Goal: Task Accomplishment & Management: Manage account settings

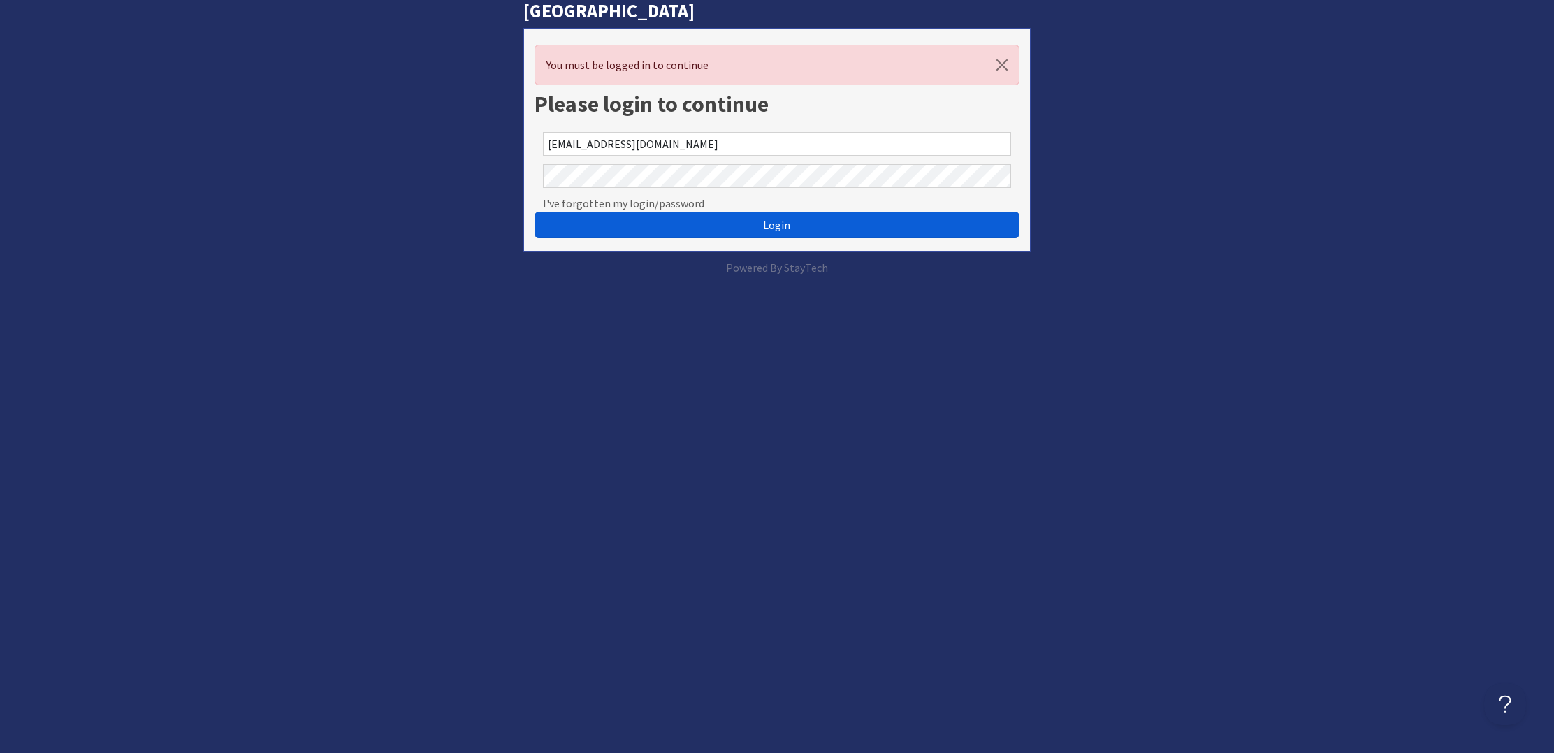
click at [846, 222] on button "Login" at bounding box center [777, 225] width 484 height 27
click at [829, 222] on button "Login" at bounding box center [777, 225] width 484 height 27
click at [793, 218] on button "Login" at bounding box center [777, 225] width 484 height 27
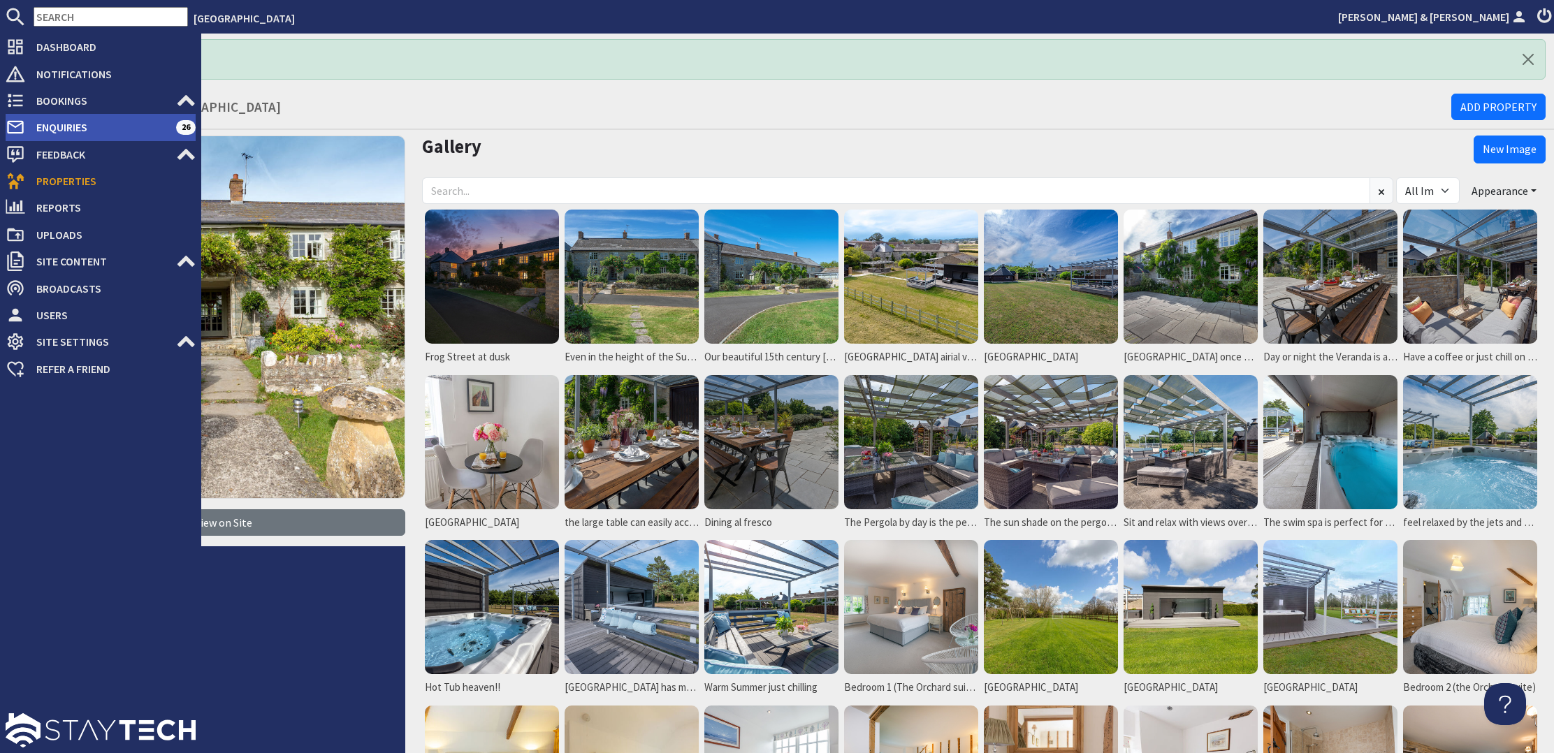
scroll to position [0, 1]
click at [87, 130] on span "Enquiries" at bounding box center [100, 127] width 151 height 22
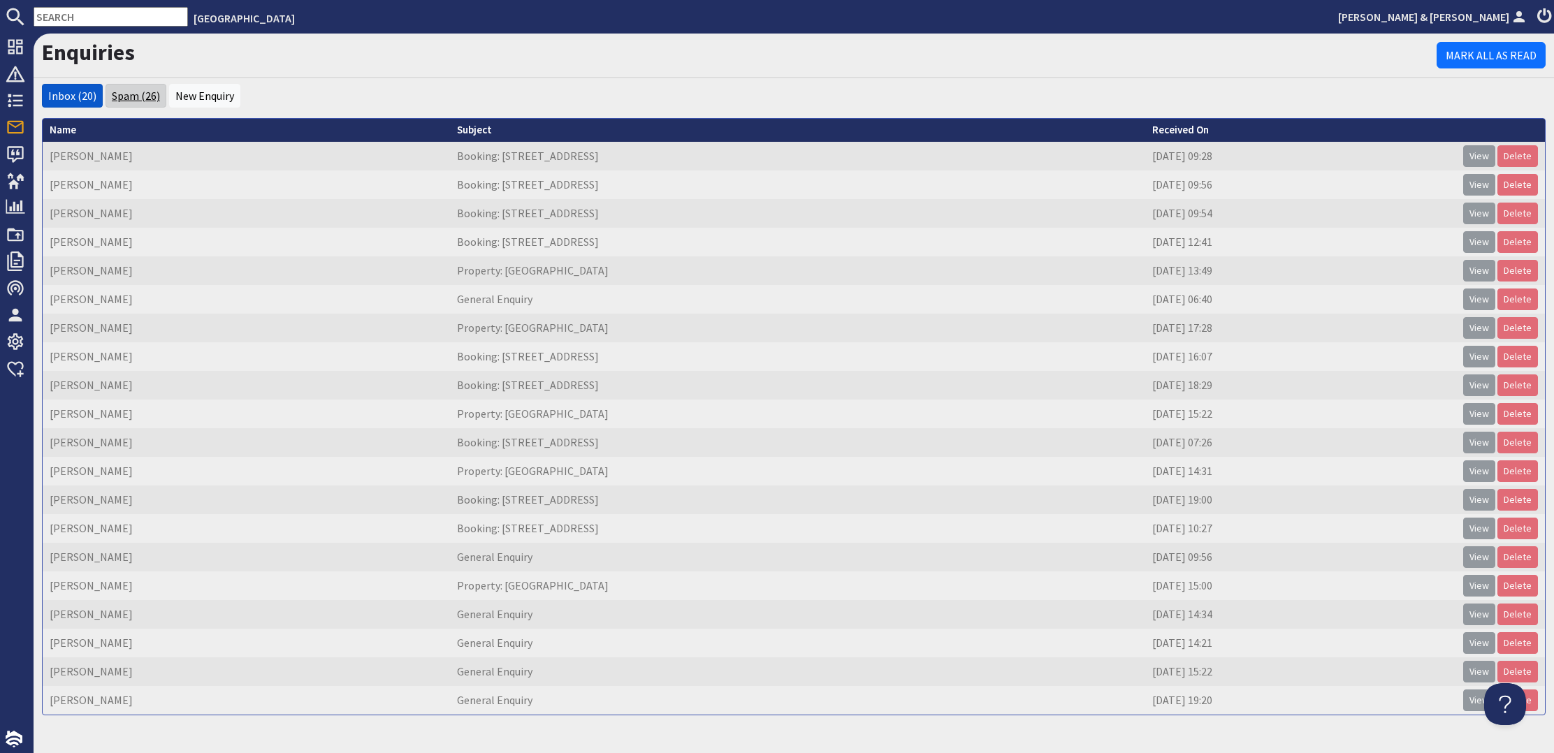
click at [133, 99] on link "Spam (26)" at bounding box center [136, 96] width 48 height 14
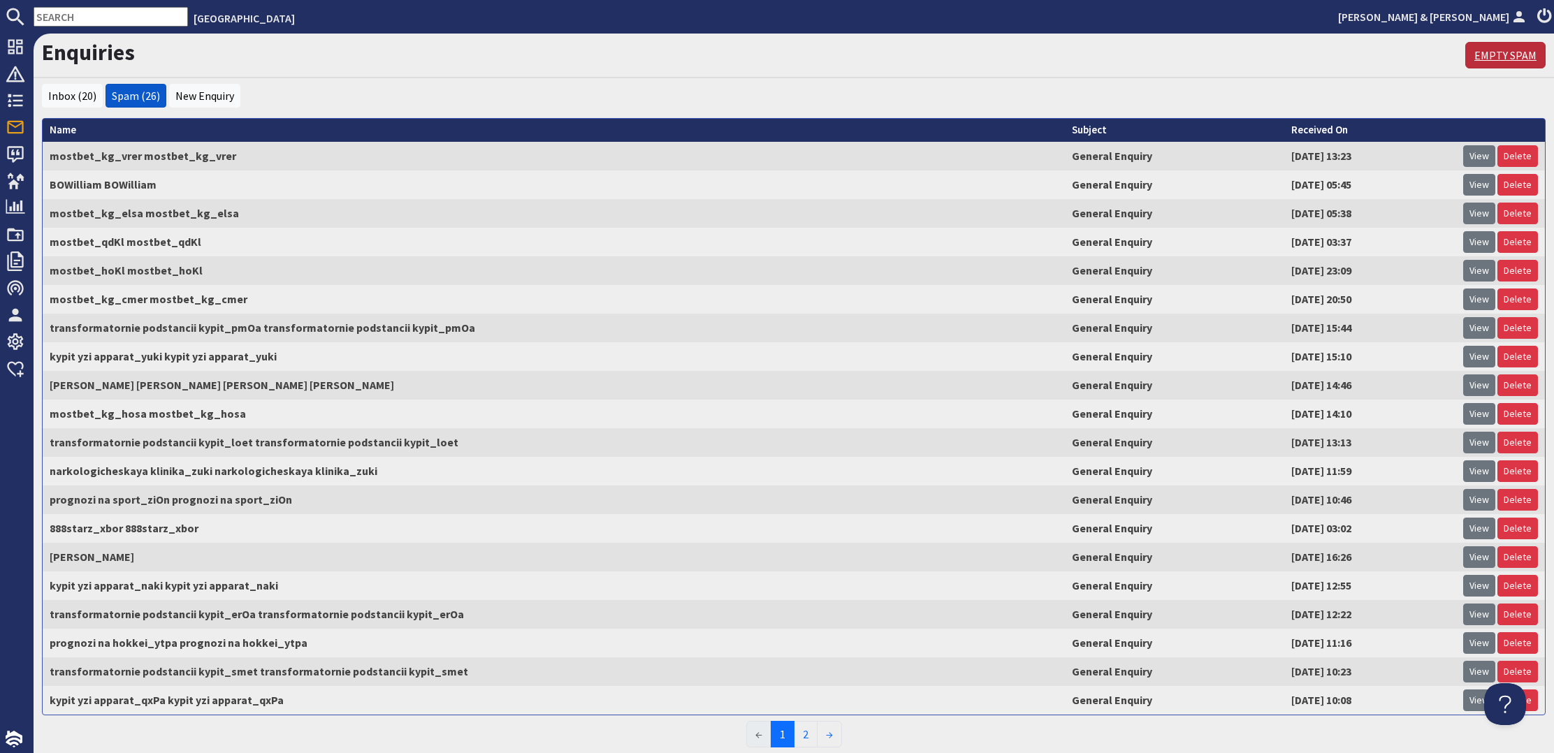
click at [1512, 51] on link "Empty Spam" at bounding box center [1506, 55] width 80 height 27
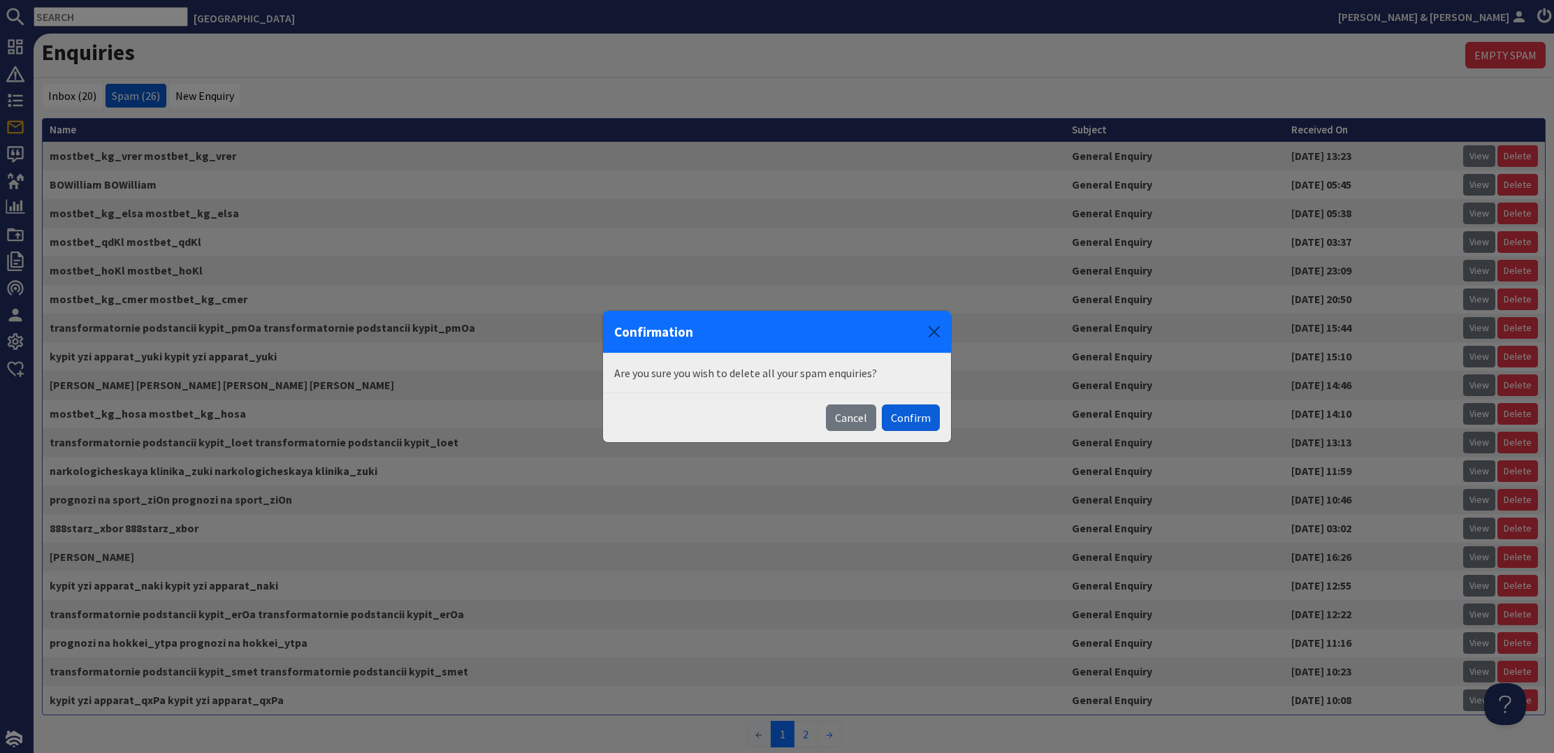
click at [907, 415] on button "Confirm" at bounding box center [911, 418] width 58 height 27
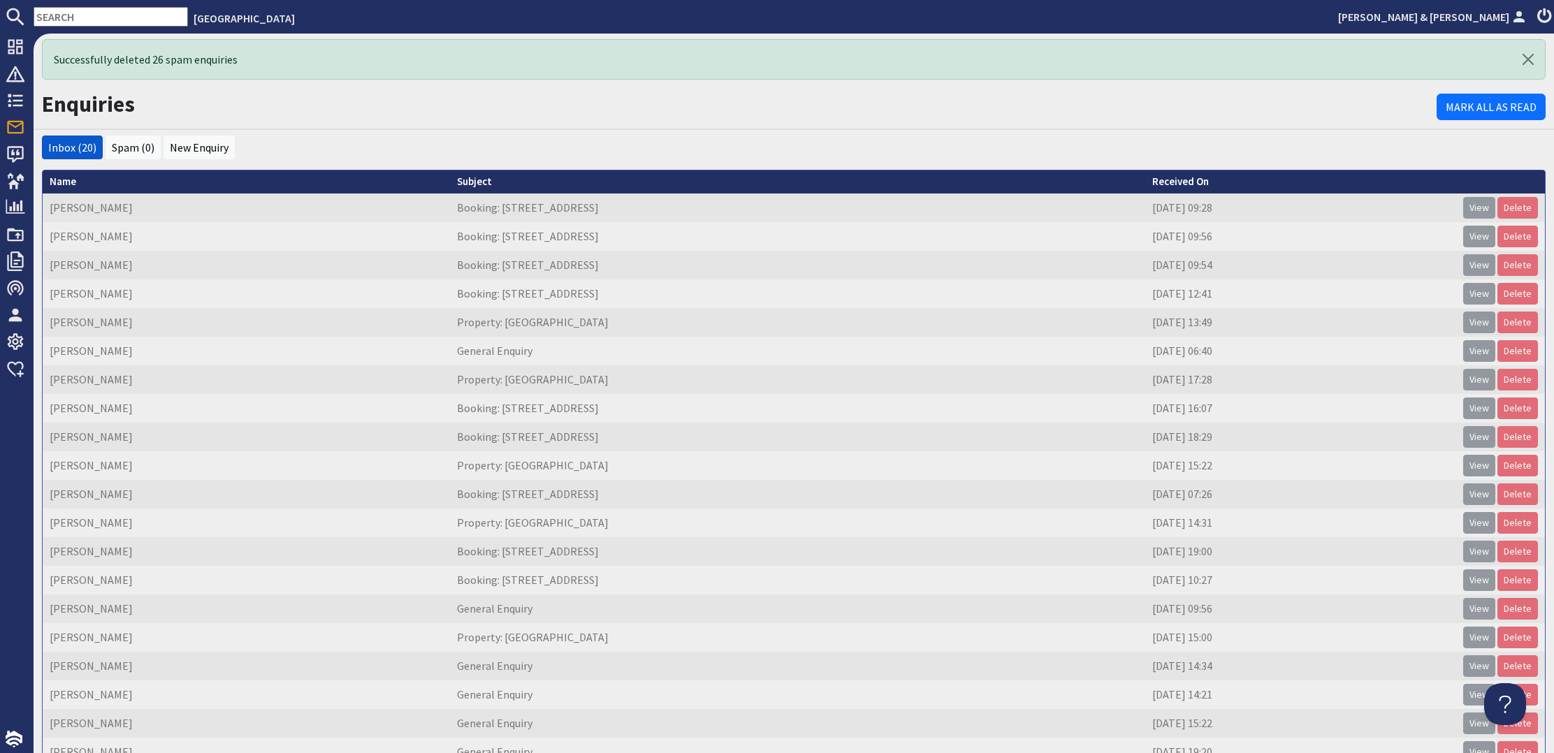
scroll to position [1, 0]
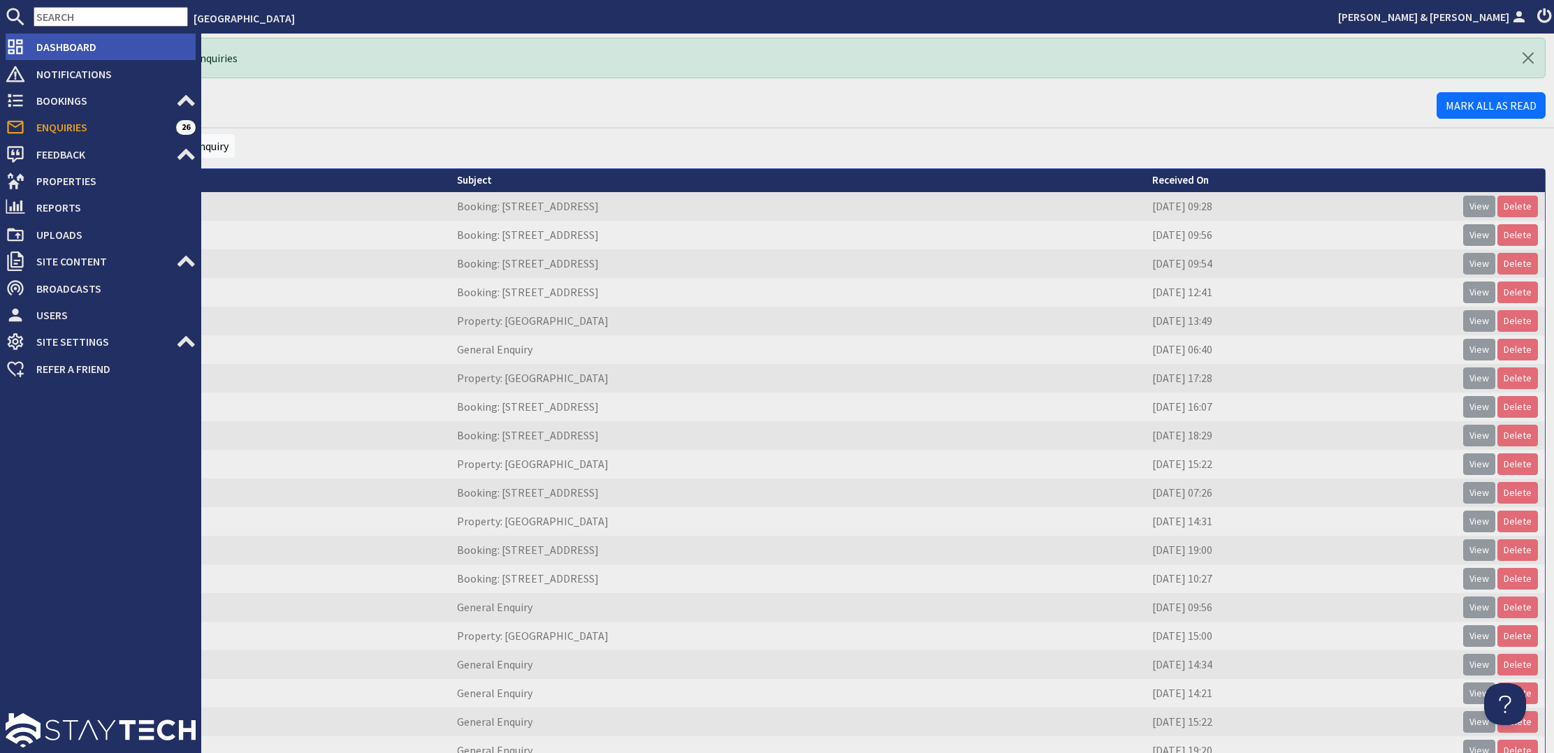
click at [64, 47] on span "Dashboard" at bounding box center [110, 47] width 171 height 22
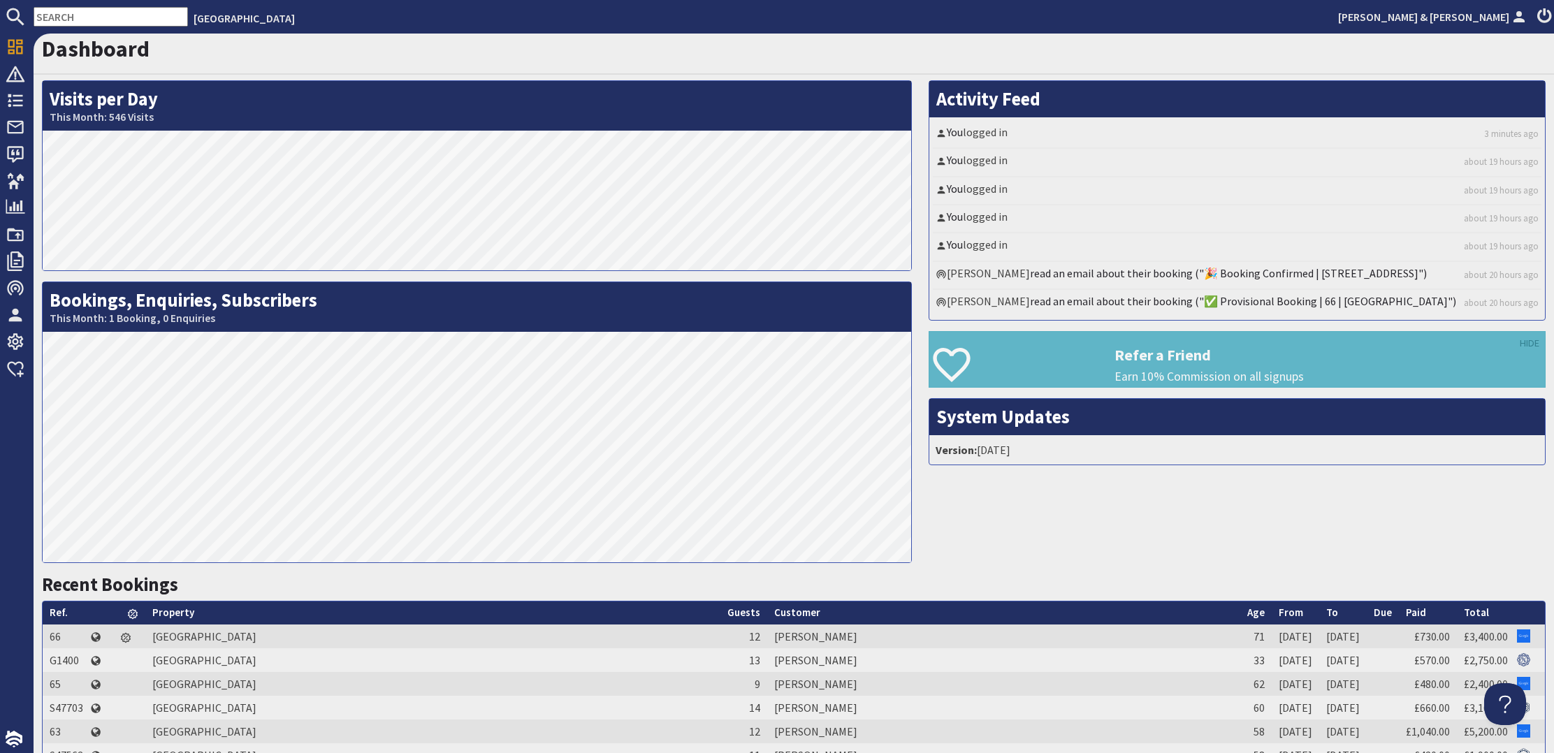
scroll to position [1, 0]
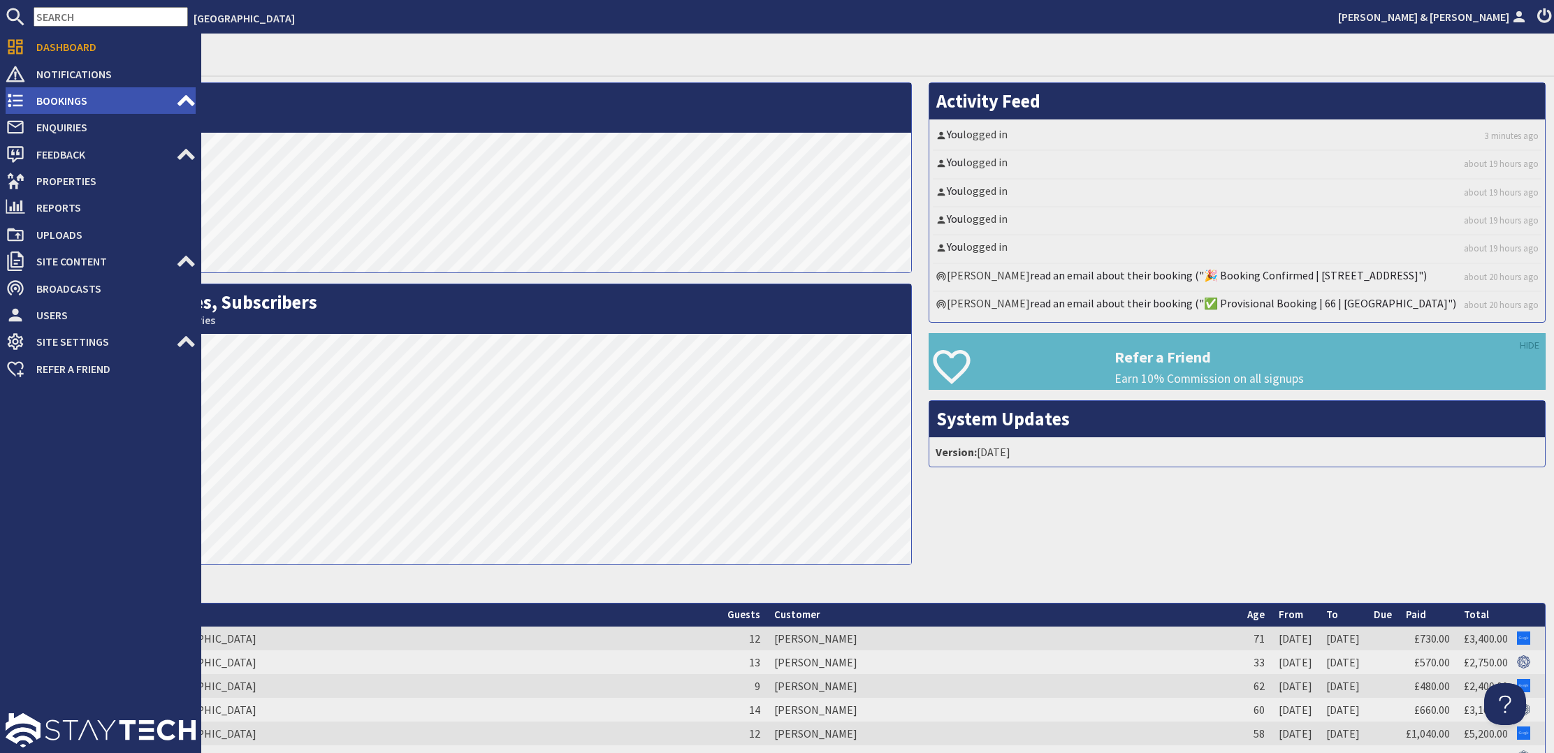
click at [52, 98] on span "Bookings" at bounding box center [100, 100] width 151 height 22
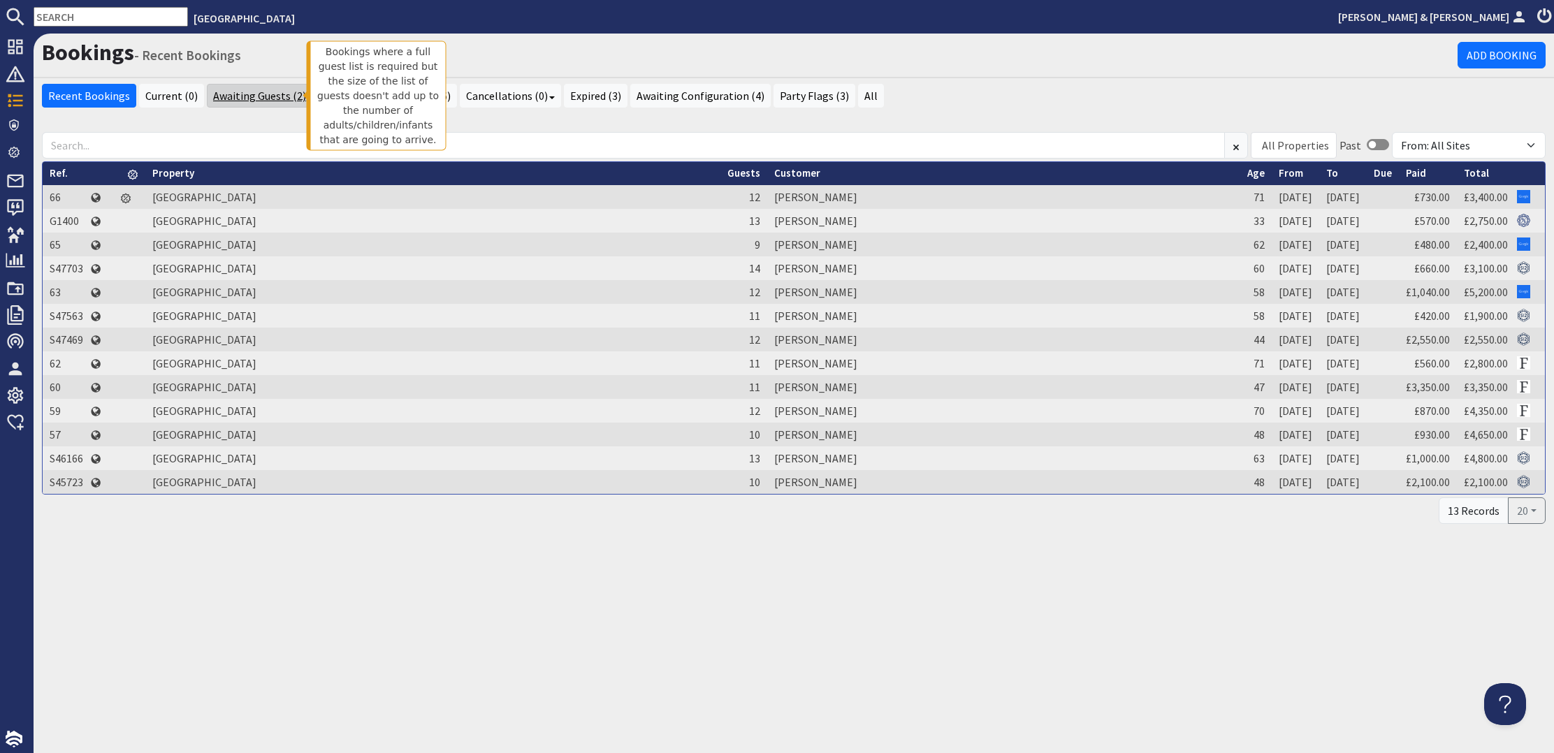
click at [252, 95] on link "Awaiting Guests (2)" at bounding box center [260, 96] width 106 height 24
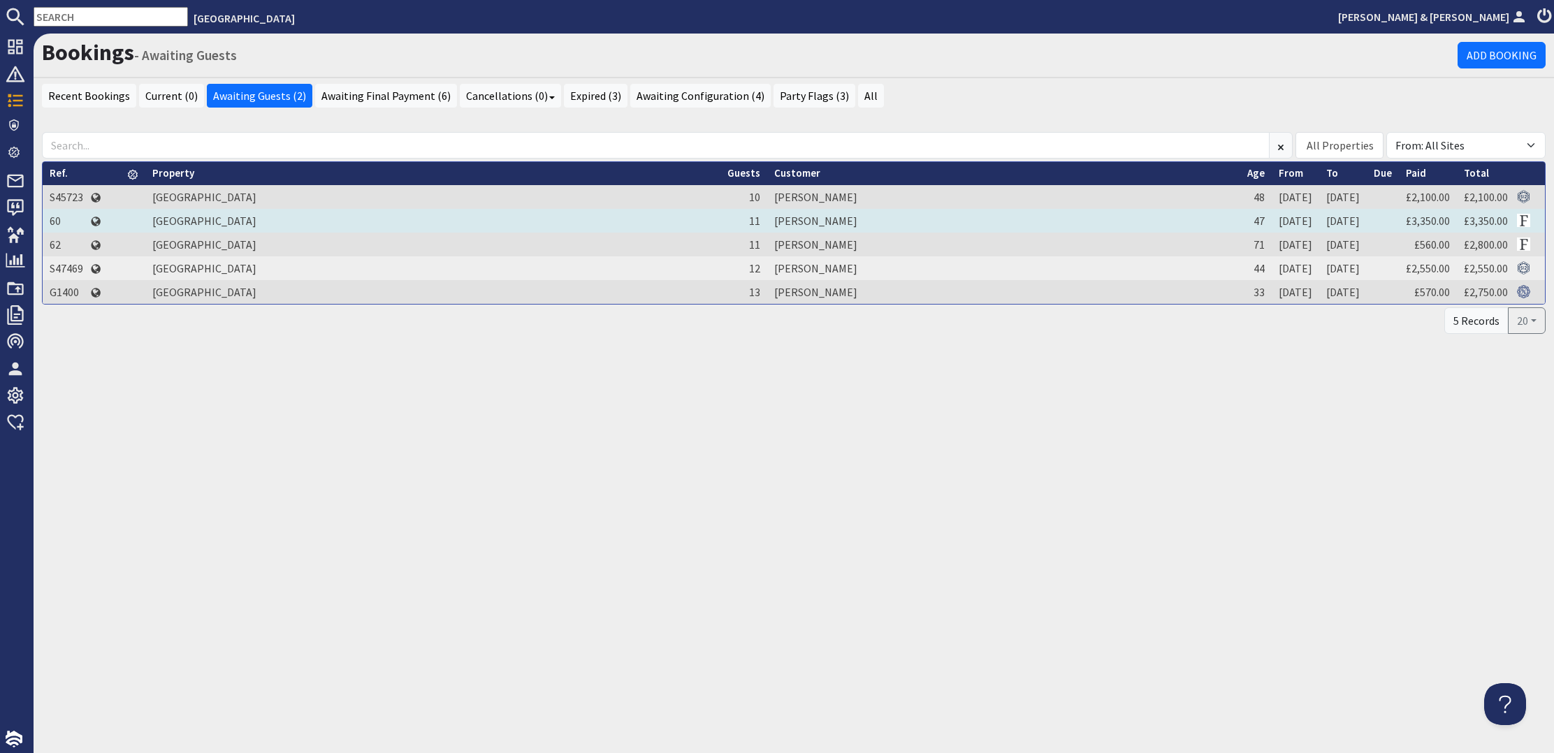
click at [59, 215] on td "60" at bounding box center [67, 221] width 48 height 24
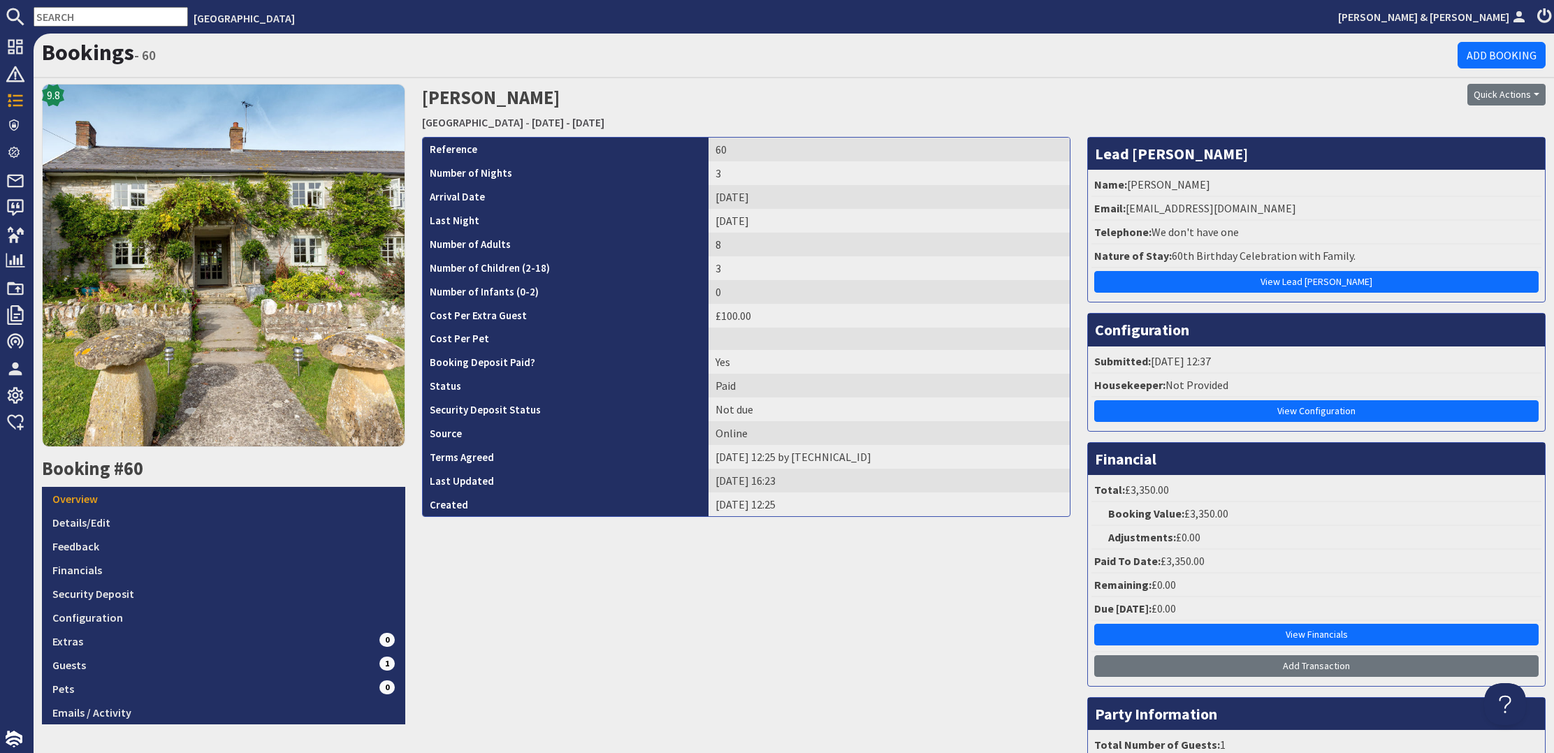
click at [92, 18] on input "text" at bounding box center [111, 17] width 154 height 20
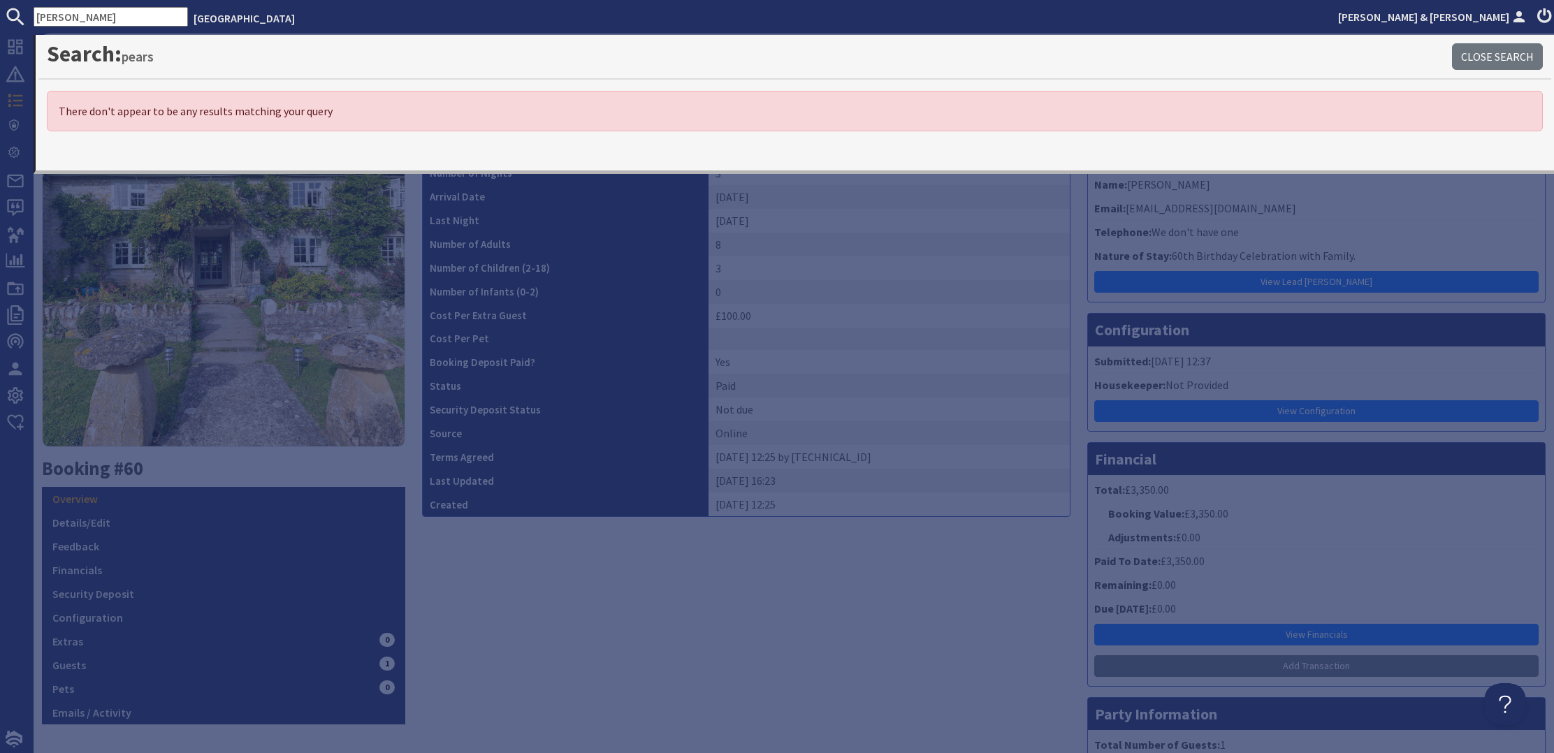
type input "[PERSON_NAME]"
click at [227, 62] on h1 "Search: pears" at bounding box center [749, 54] width 1405 height 27
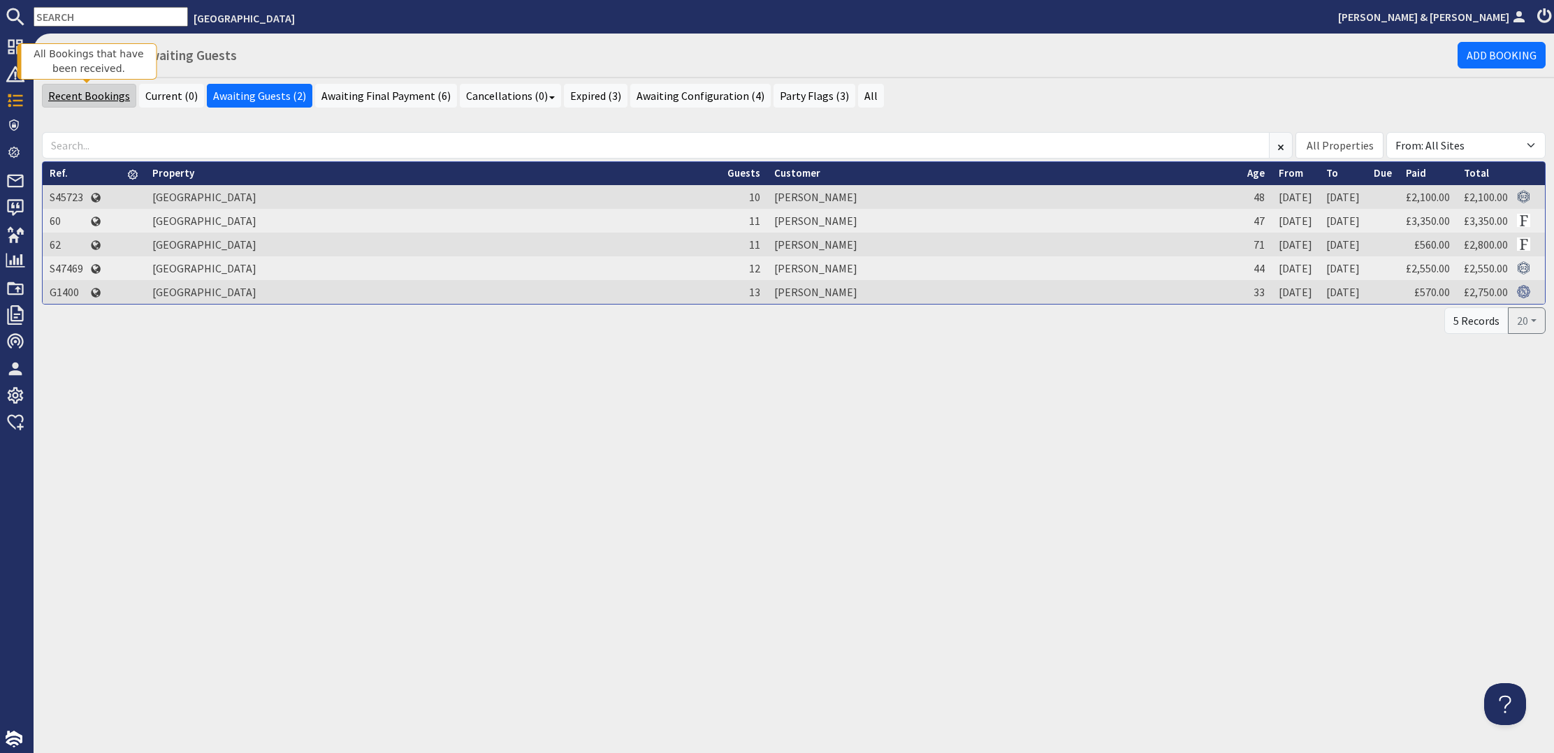
click at [92, 92] on link "Recent Bookings" at bounding box center [89, 96] width 94 height 24
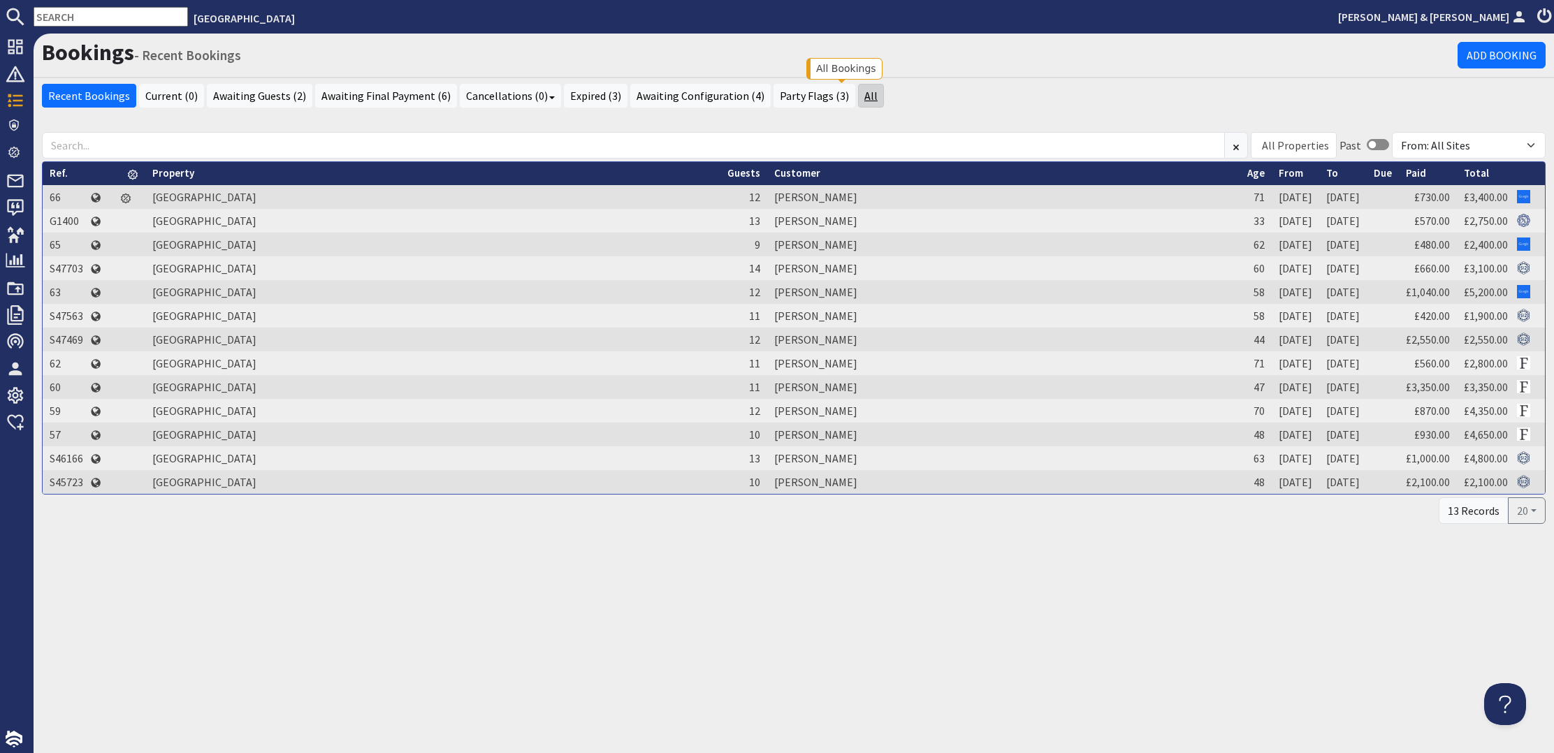
click at [858, 96] on link "All" at bounding box center [871, 96] width 26 height 24
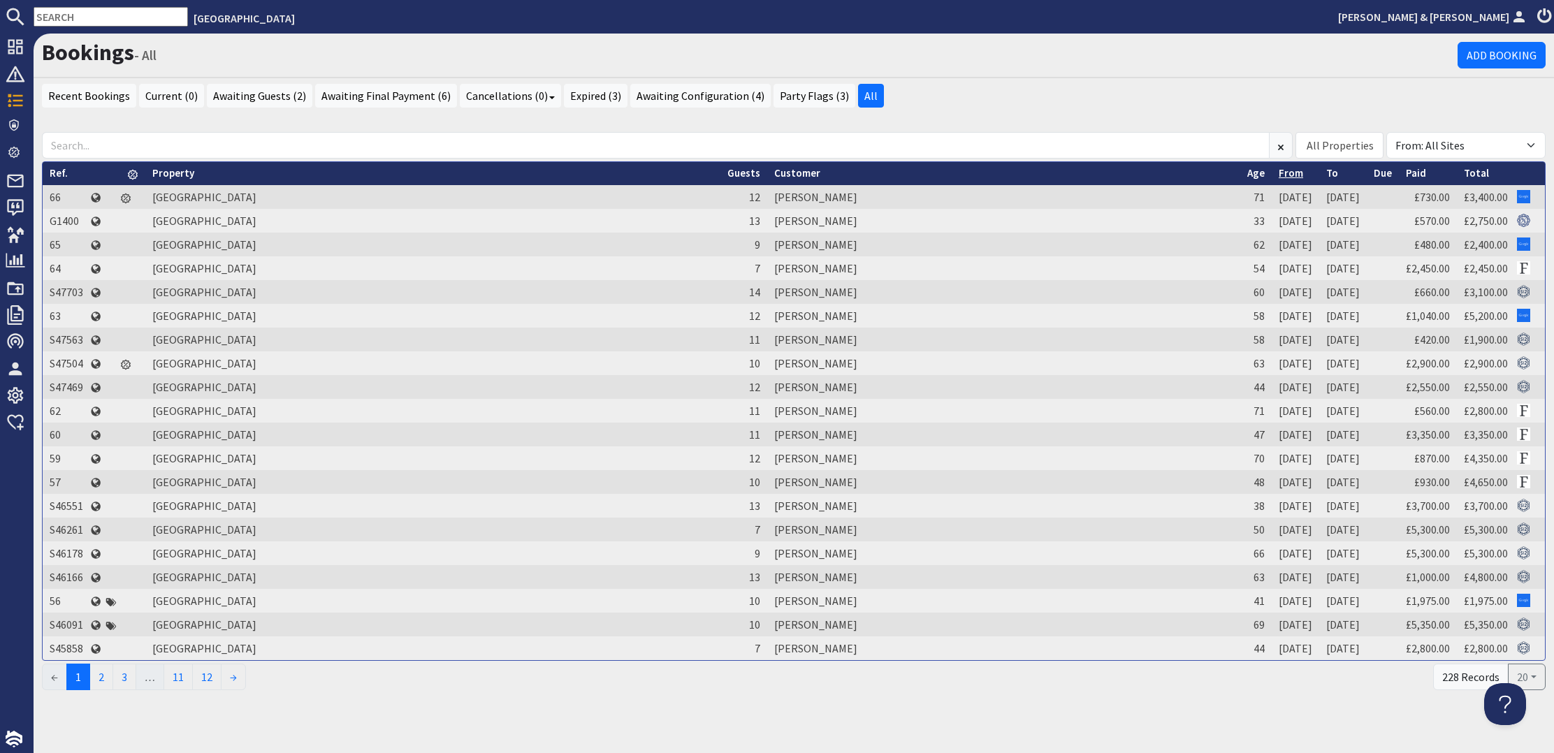
click at [1279, 173] on link "From" at bounding box center [1291, 172] width 24 height 13
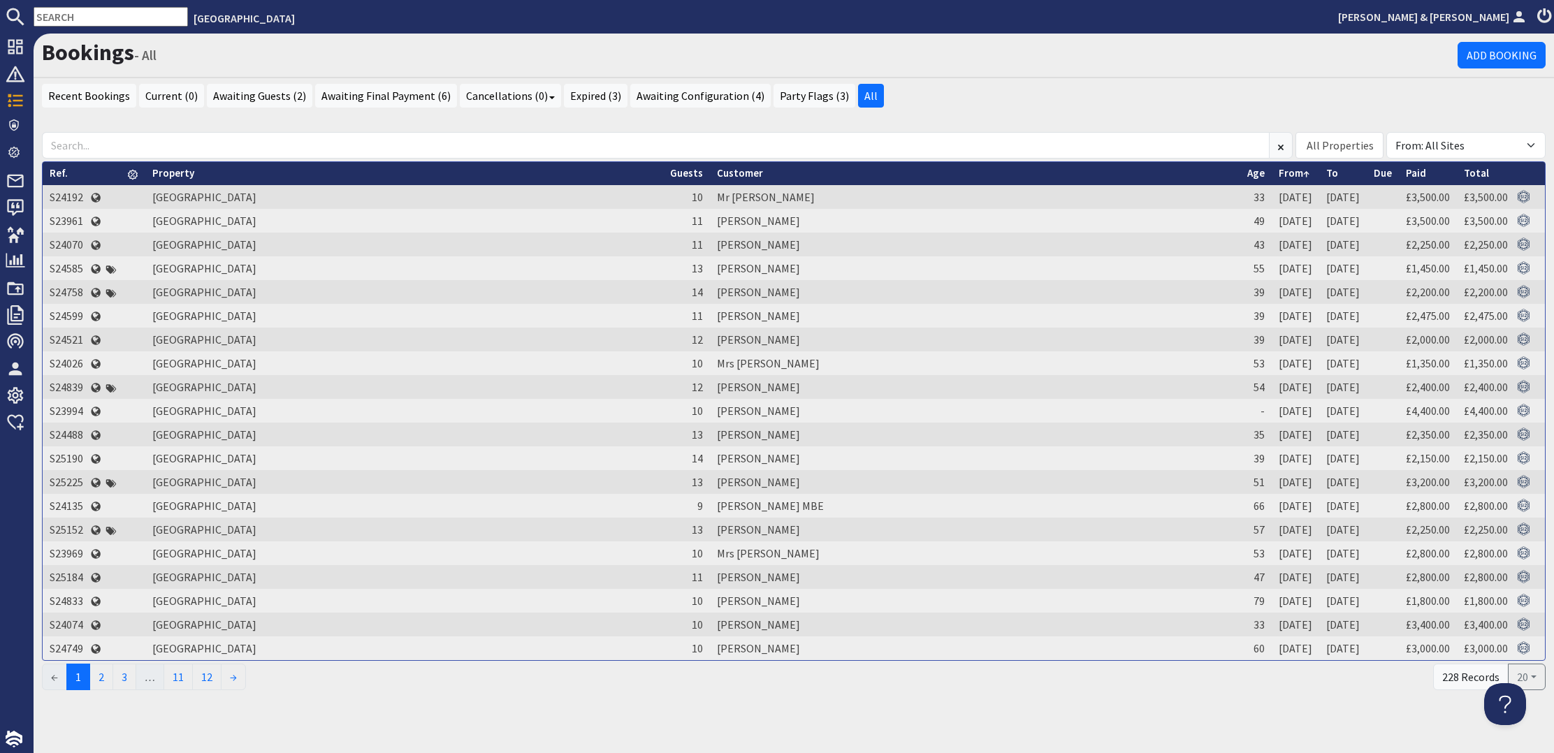
click at [1279, 173] on link "From" at bounding box center [1294, 172] width 31 height 13
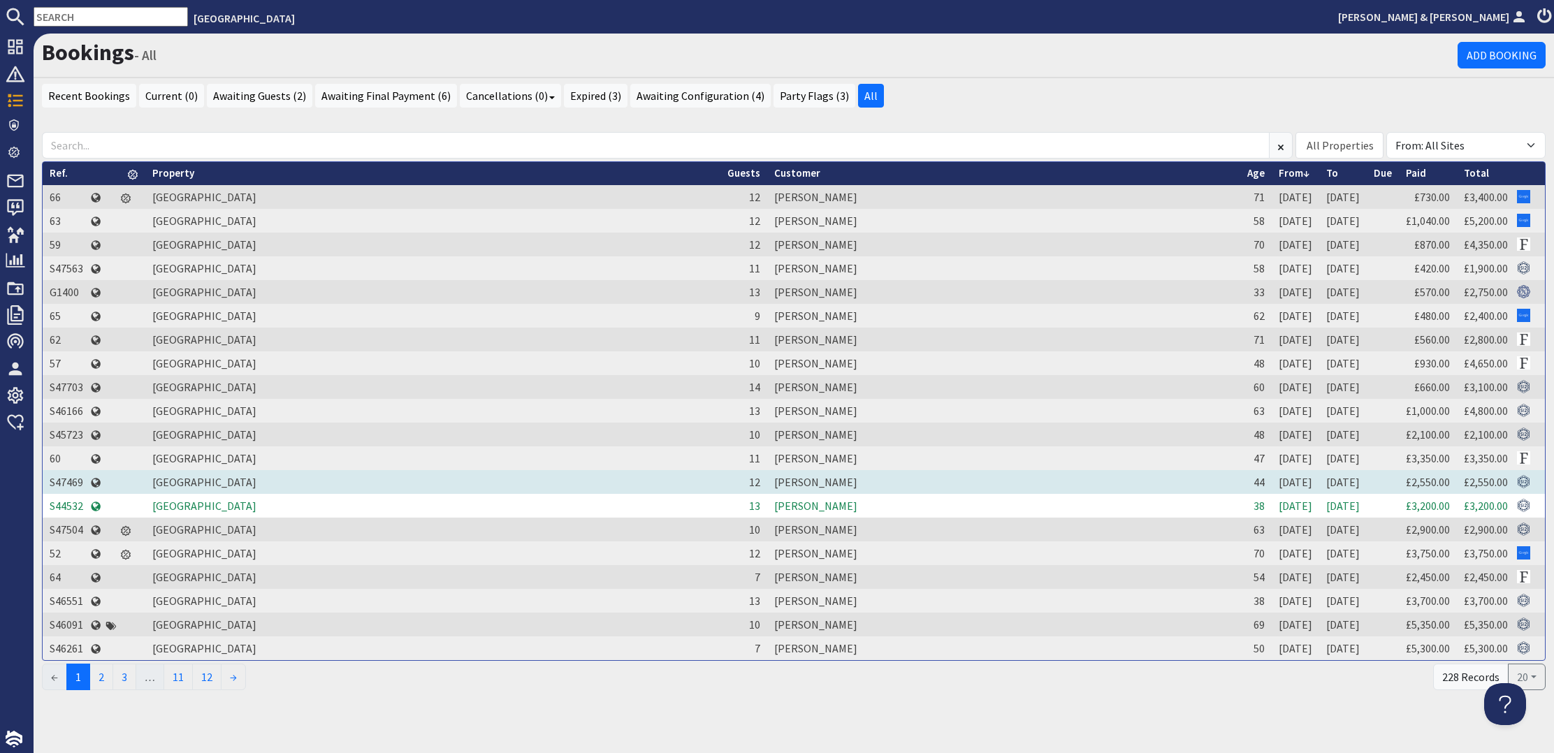
scroll to position [3, 0]
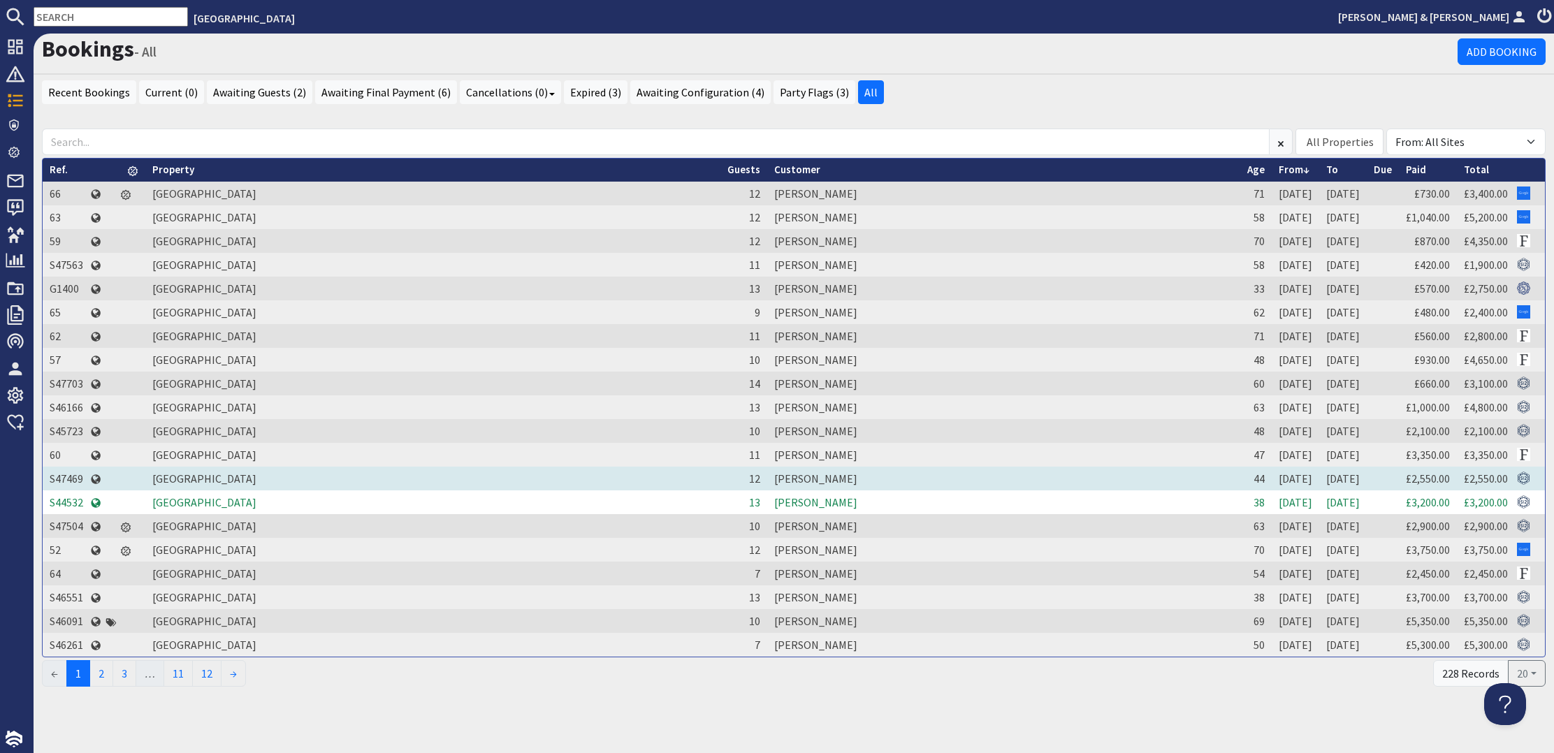
click at [74, 475] on td "S47469" at bounding box center [67, 479] width 48 height 24
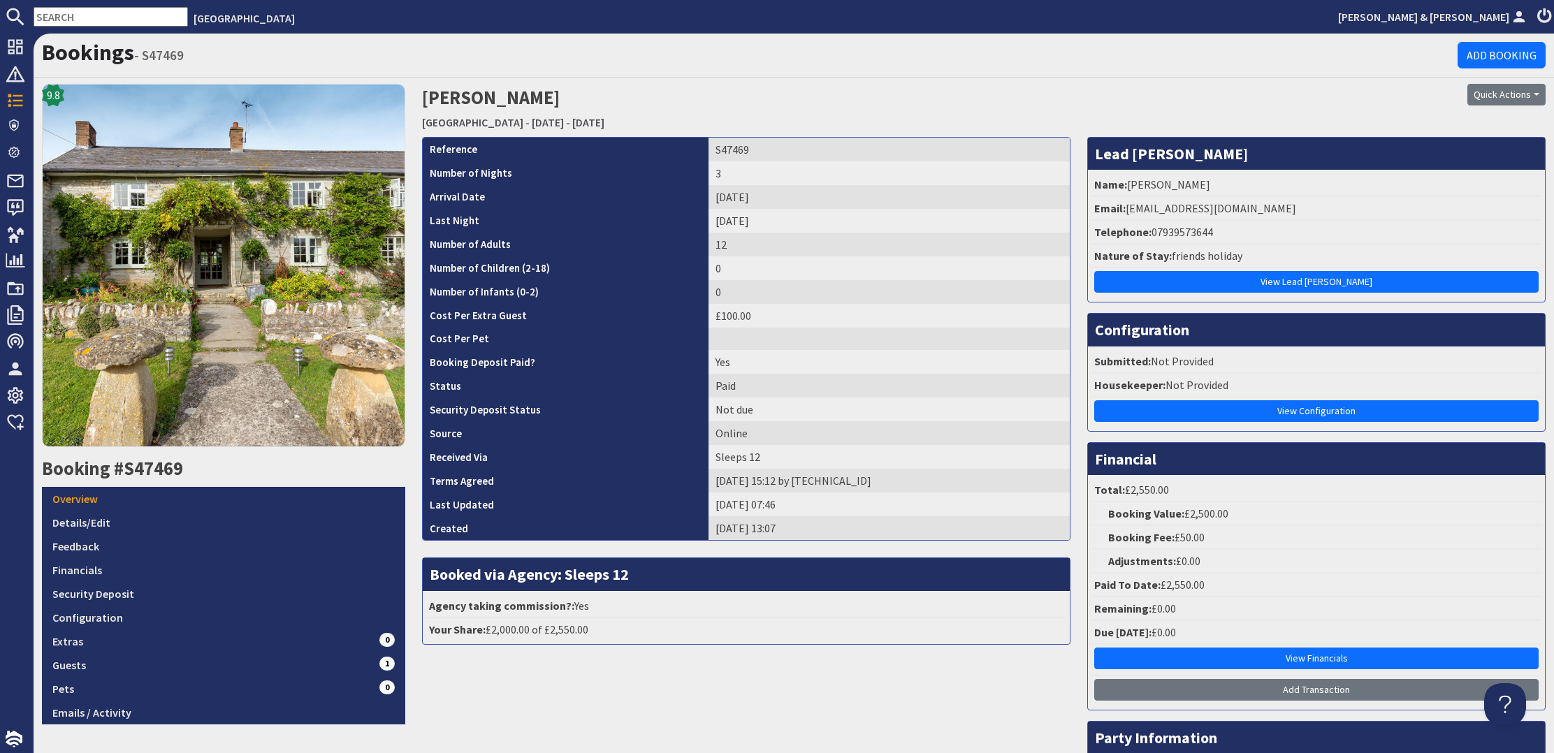
scroll to position [1, 0]
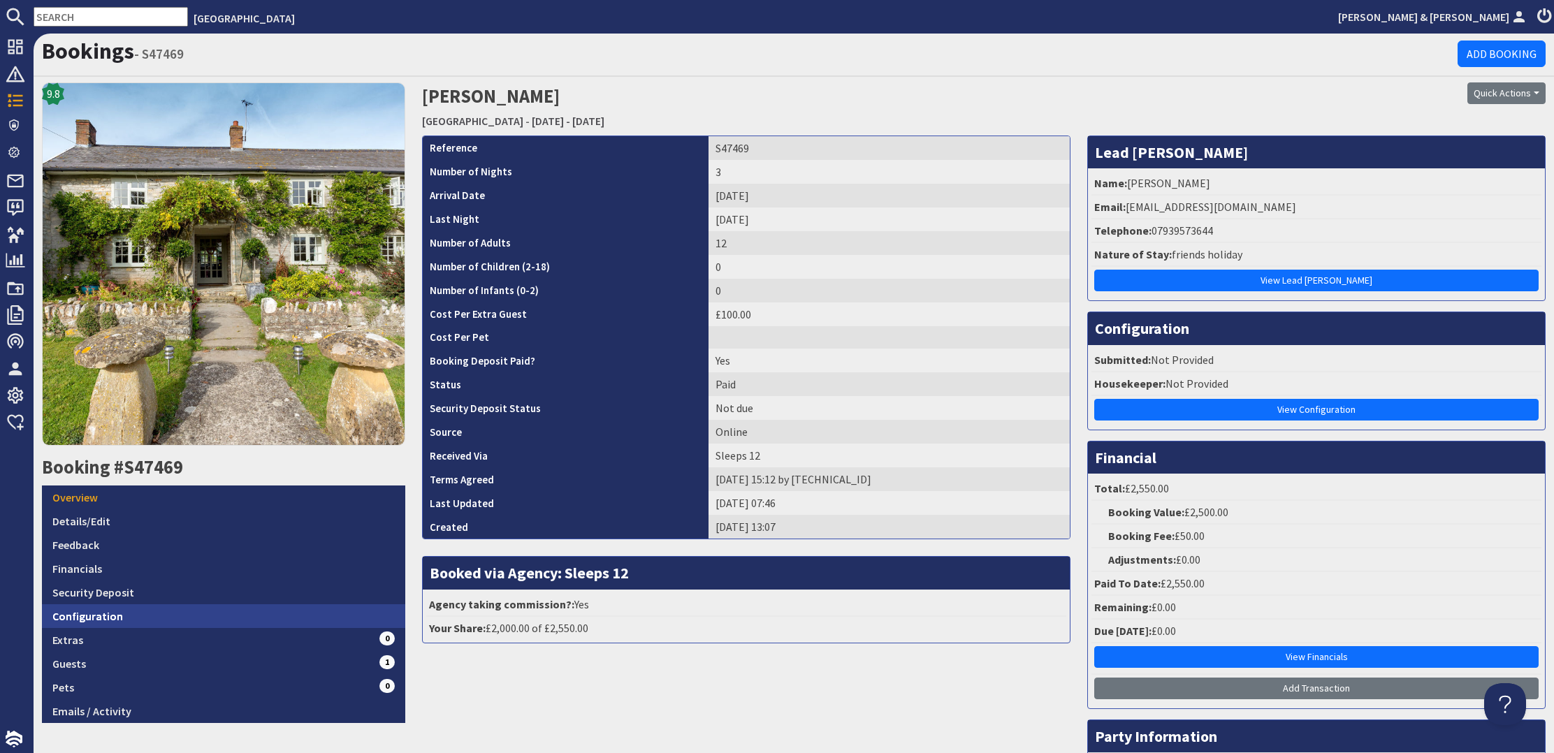
click at [122, 614] on link "Configuration" at bounding box center [223, 617] width 363 height 24
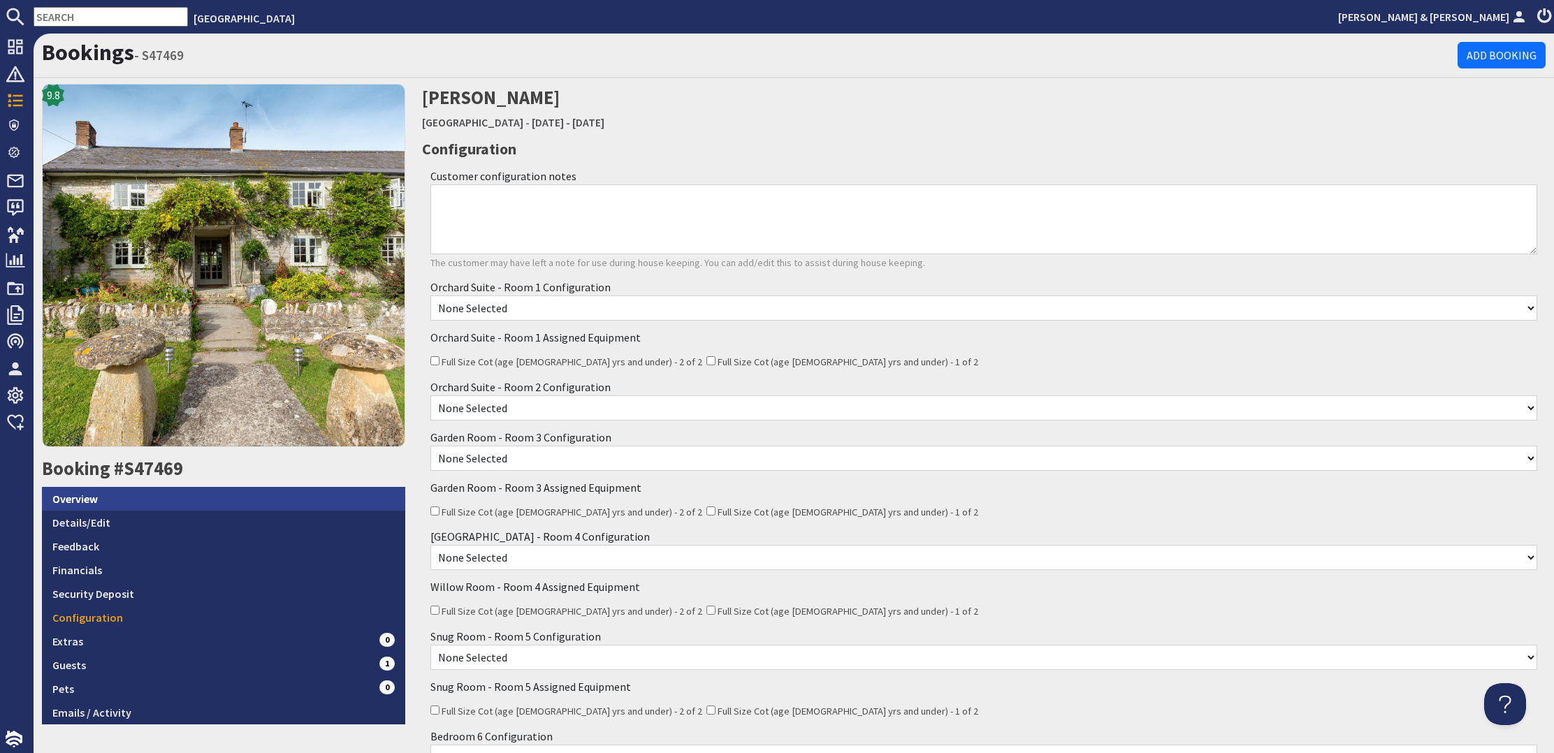
click at [109, 496] on link "Overview" at bounding box center [223, 499] width 363 height 24
